Goal: Information Seeking & Learning: Learn about a topic

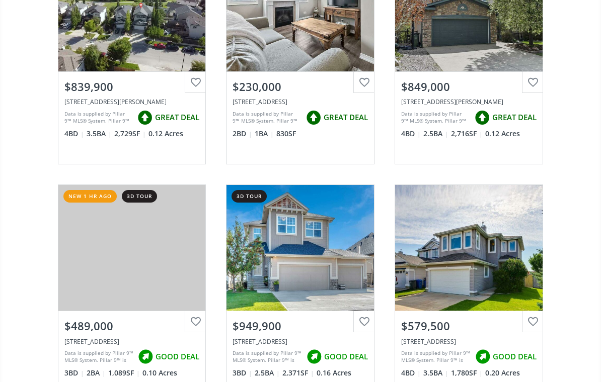
scroll to position [184, 0]
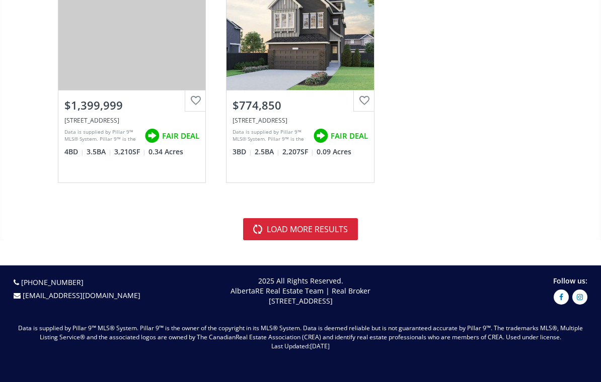
scroll to position [4001, 0]
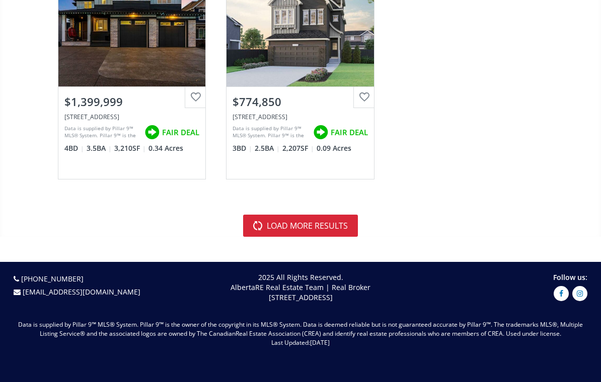
click at [324, 225] on button "load more results" at bounding box center [300, 226] width 115 height 22
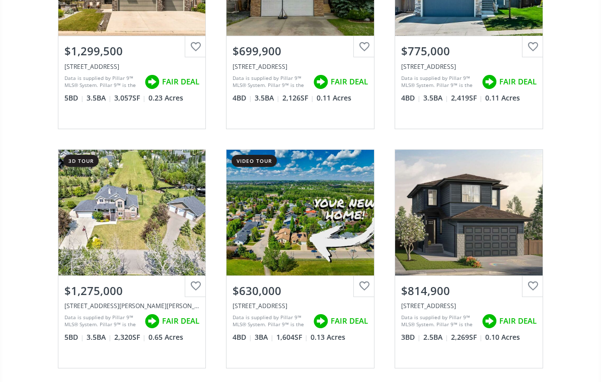
scroll to position [5738, 0]
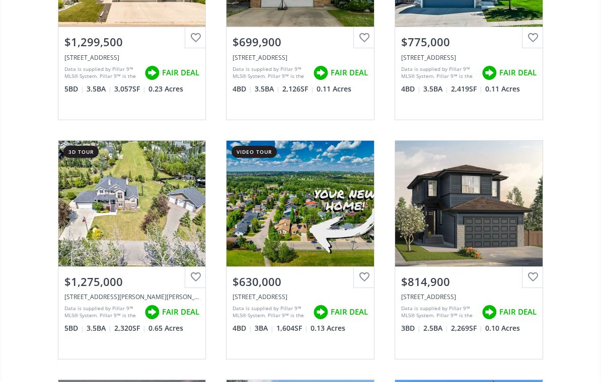
click at [144, 211] on div "View Photos & Details" at bounding box center [131, 204] width 147 height 126
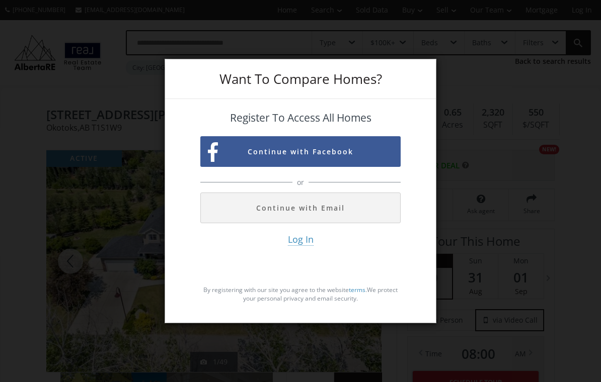
click at [351, 217] on button "Continue with Email" at bounding box center [300, 208] width 200 height 31
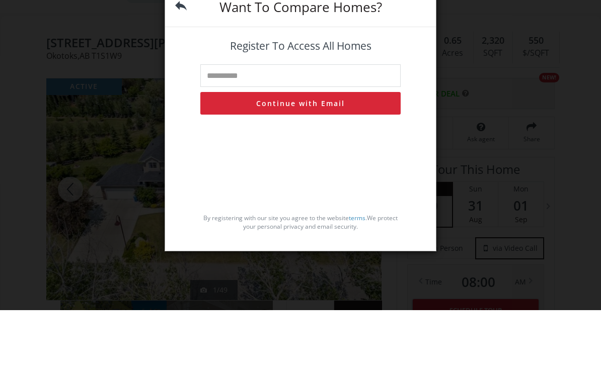
type input "**********"
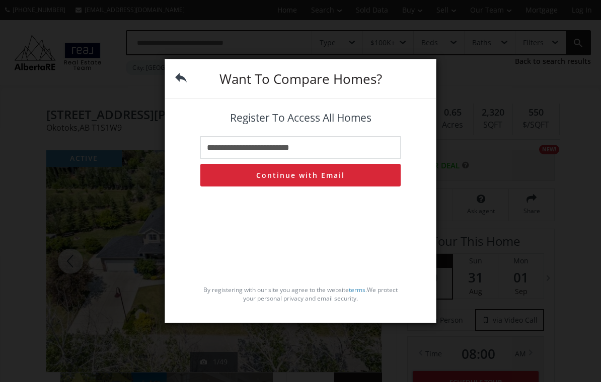
click at [347, 179] on button "Continue with Email" at bounding box center [300, 175] width 200 height 23
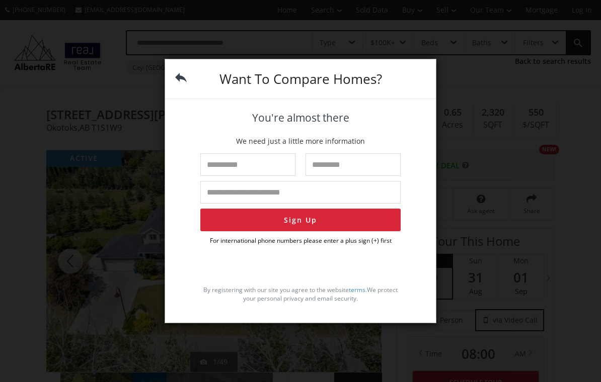
click at [185, 84] on img at bounding box center [181, 78] width 12 height 12
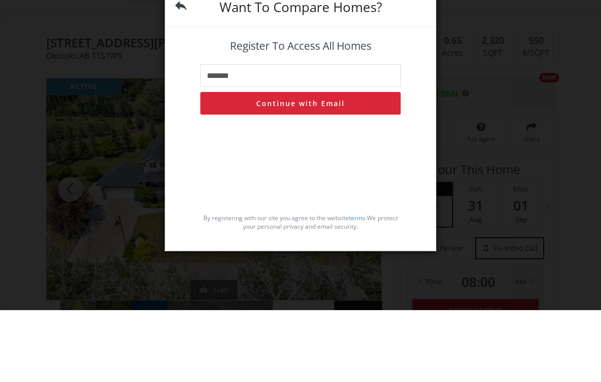
type input "******"
click at [185, 72] on img at bounding box center [181, 78] width 12 height 12
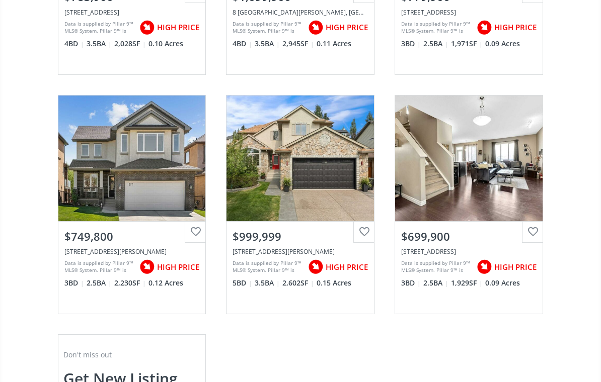
scroll to position [9139, 0]
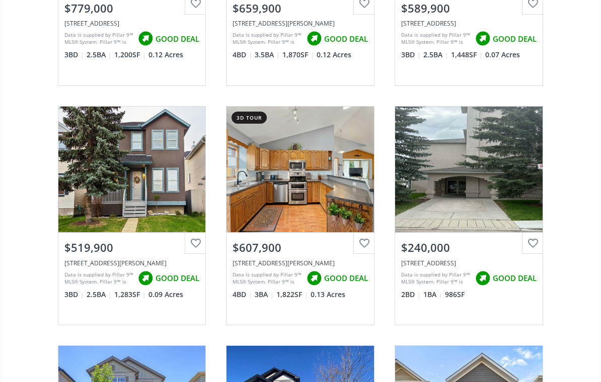
click at [310, 176] on div "View Photos & Details" at bounding box center [299, 170] width 147 height 126
